Goal: Task Accomplishment & Management: Use online tool/utility

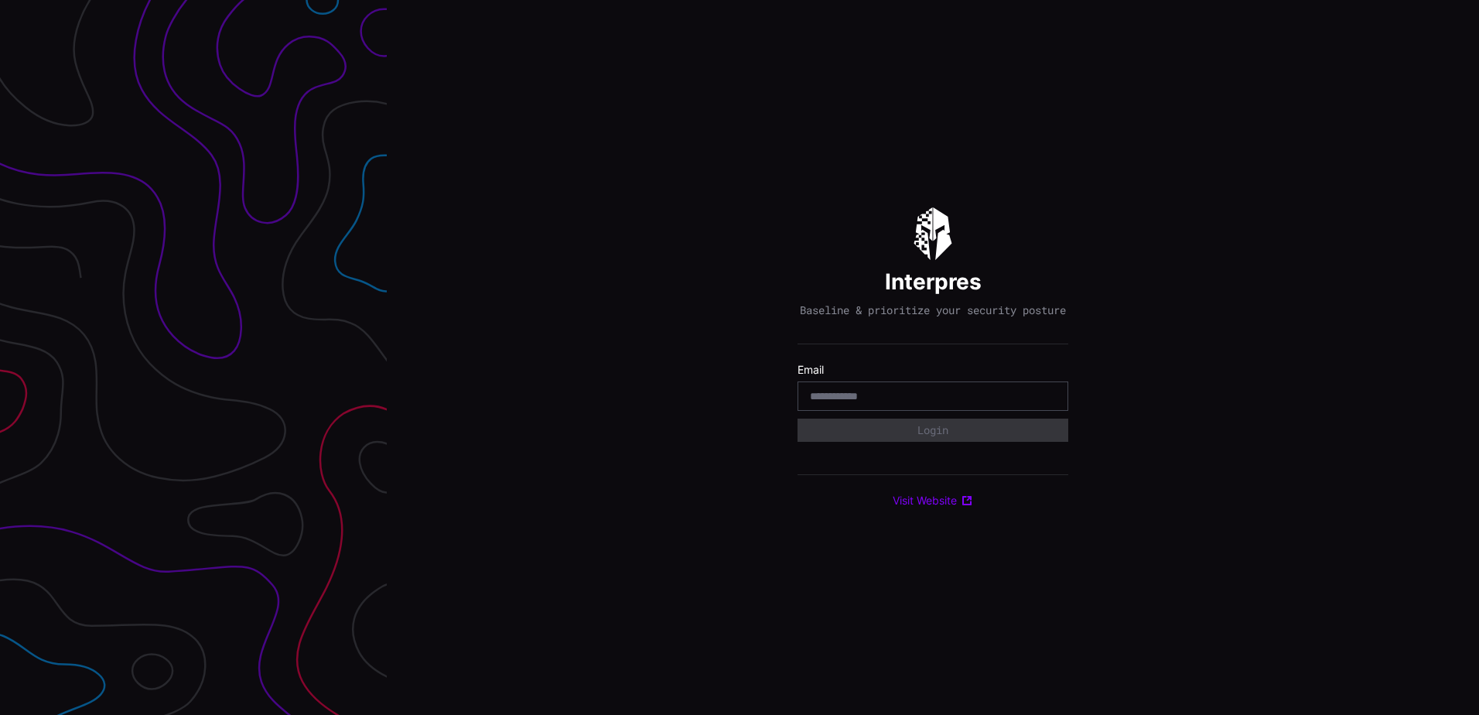
click at [917, 403] on input "email" at bounding box center [933, 396] width 246 height 14
type input "**********"
click at [797, 418] on button "Login" at bounding box center [932, 429] width 271 height 23
